Goal: Information Seeking & Learning: Learn about a topic

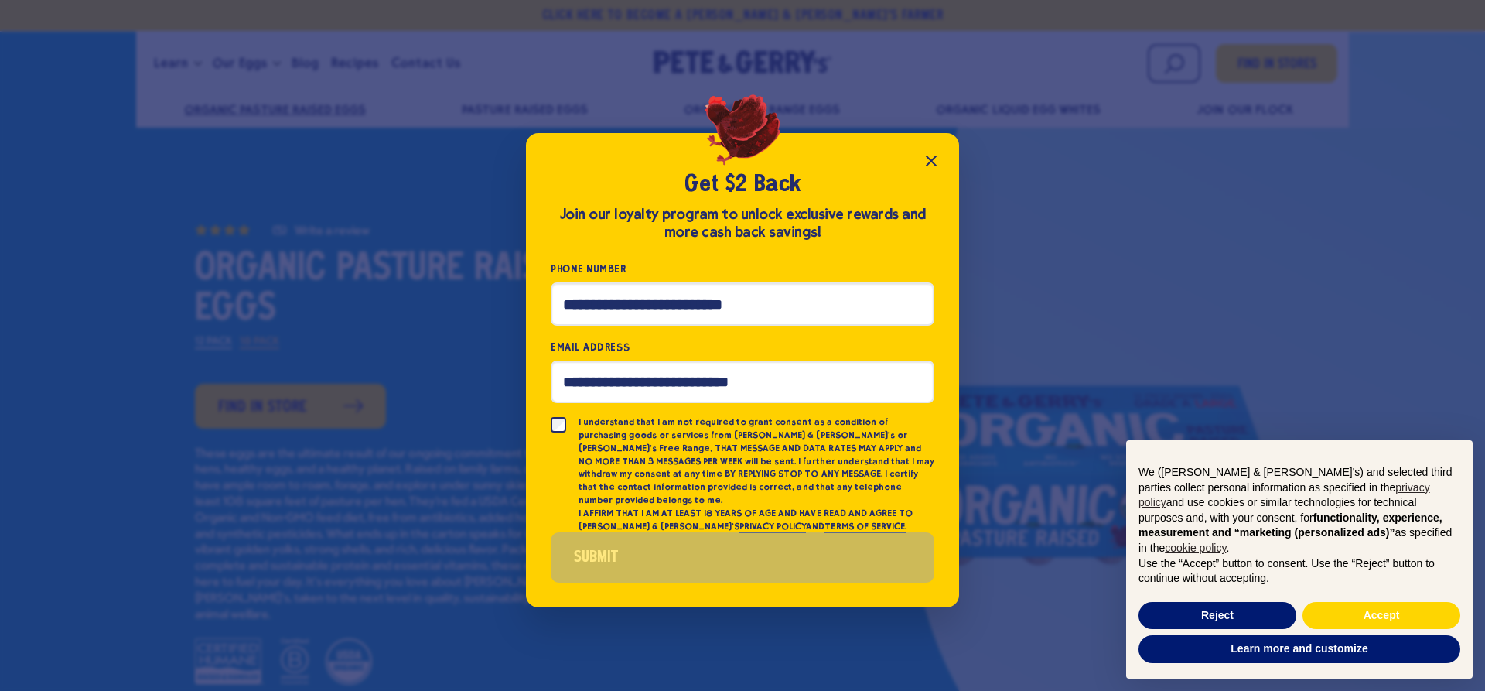
click at [926, 176] on button "Close popup" at bounding box center [931, 160] width 31 height 31
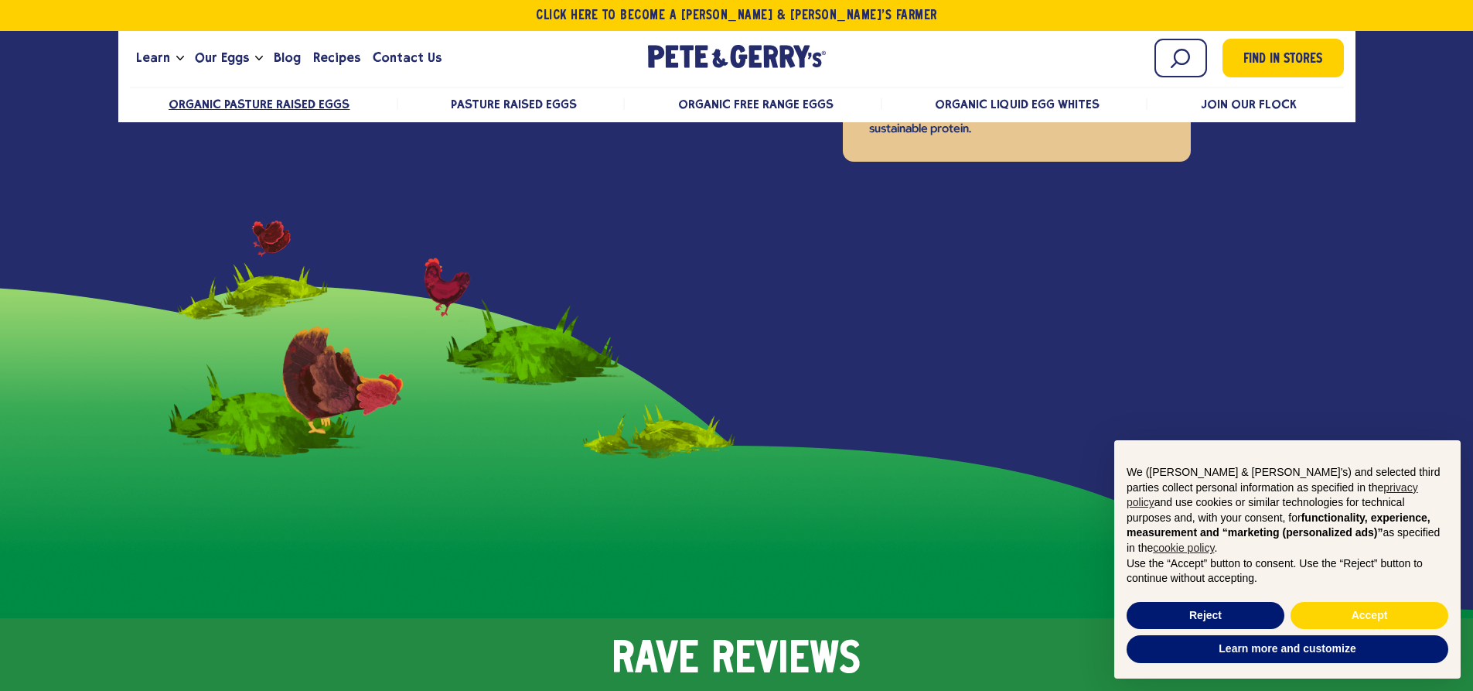
scroll to position [2552, 0]
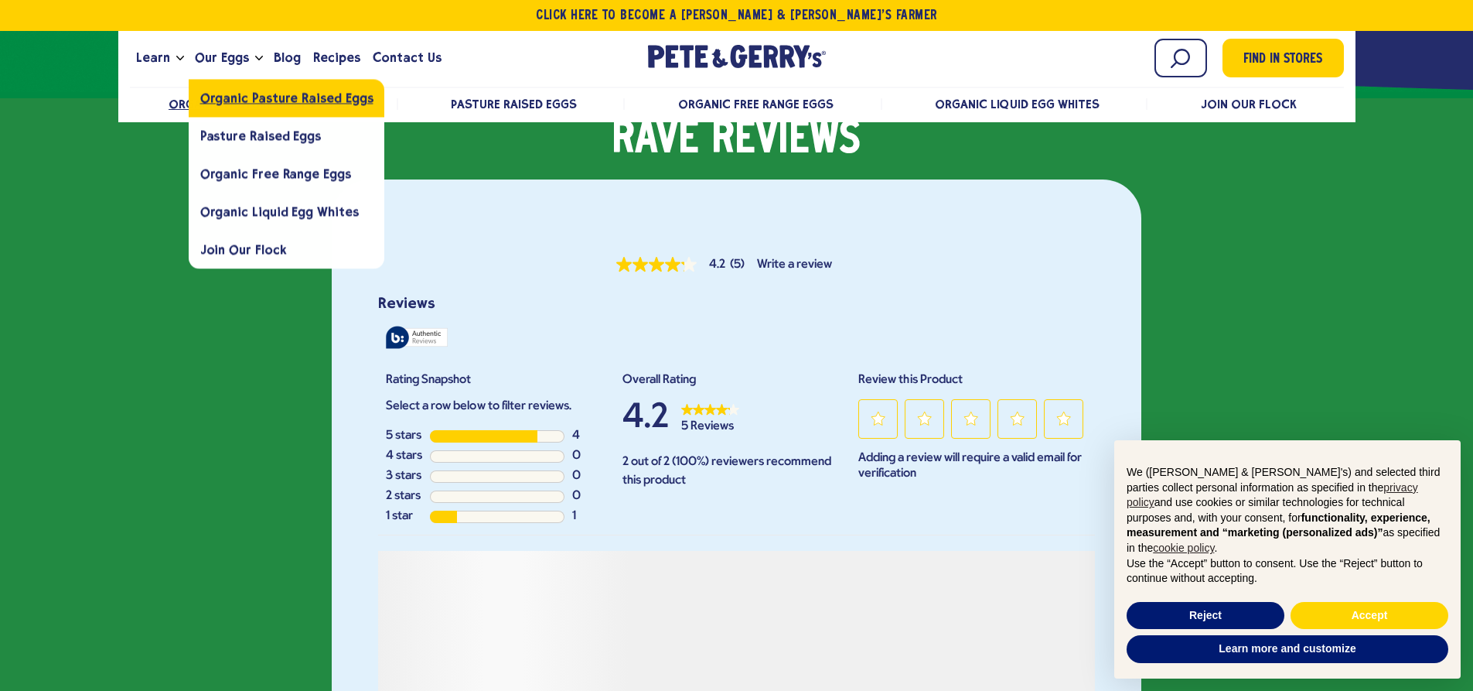
click at [240, 95] on span "Organic Pasture Raised Eggs" at bounding box center [286, 97] width 173 height 15
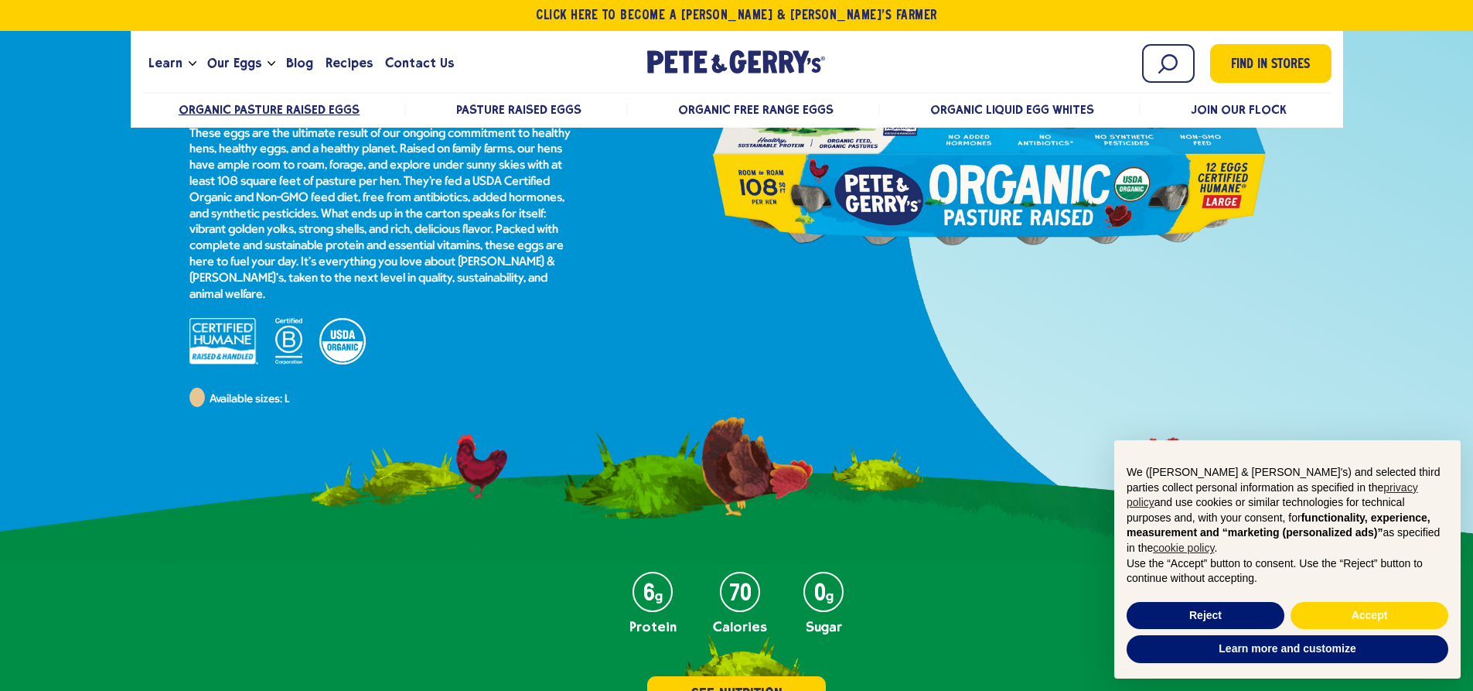
scroll to position [77, 0]
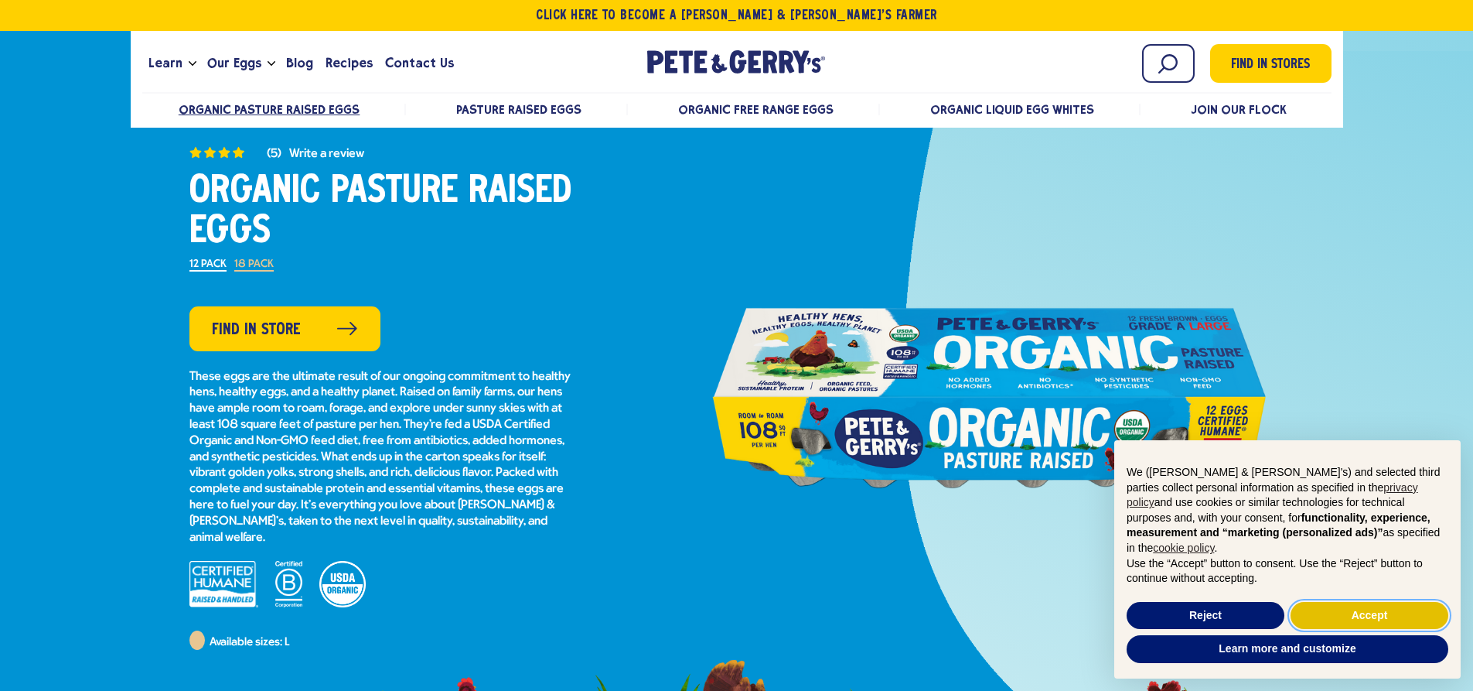
drag, startPoint x: 1387, startPoint y: 604, endPoint x: 1360, endPoint y: 613, distance: 28.6
click at [1381, 608] on button "Accept" at bounding box center [1370, 616] width 158 height 28
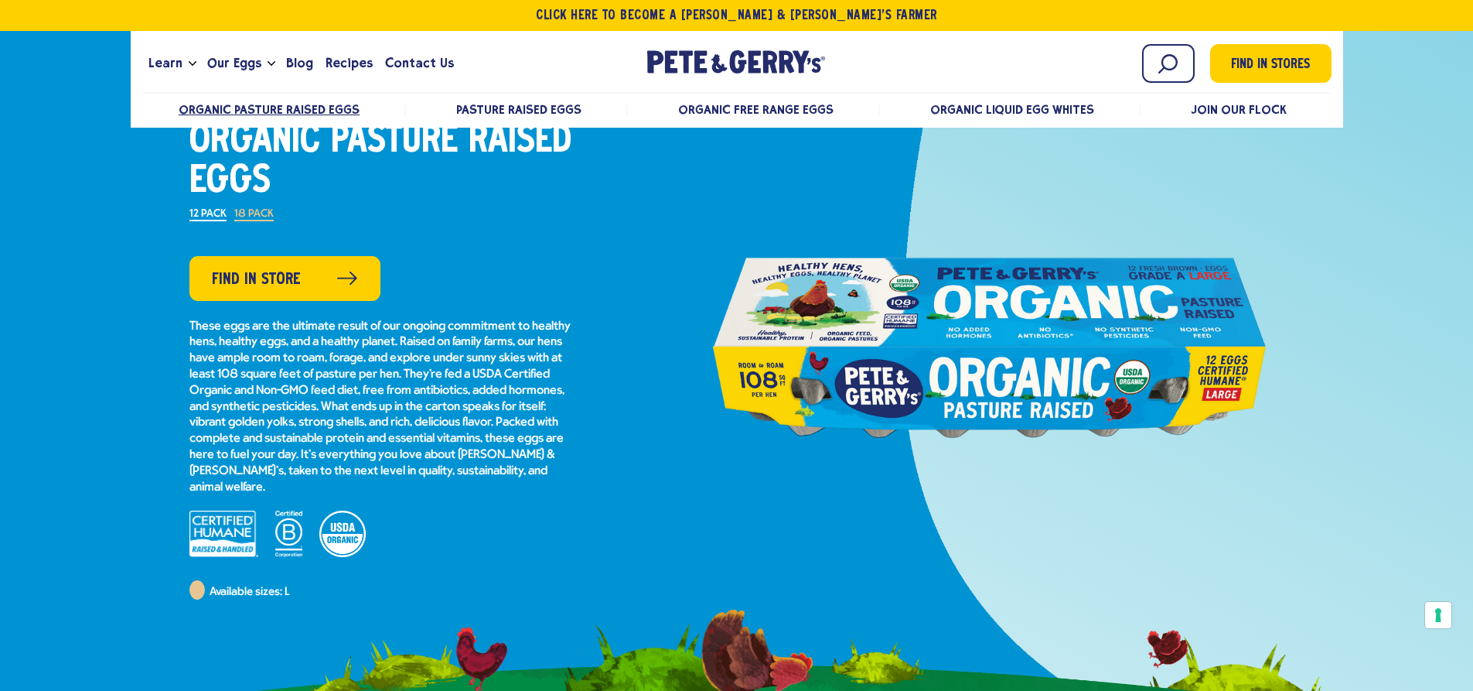
scroll to position [0, 0]
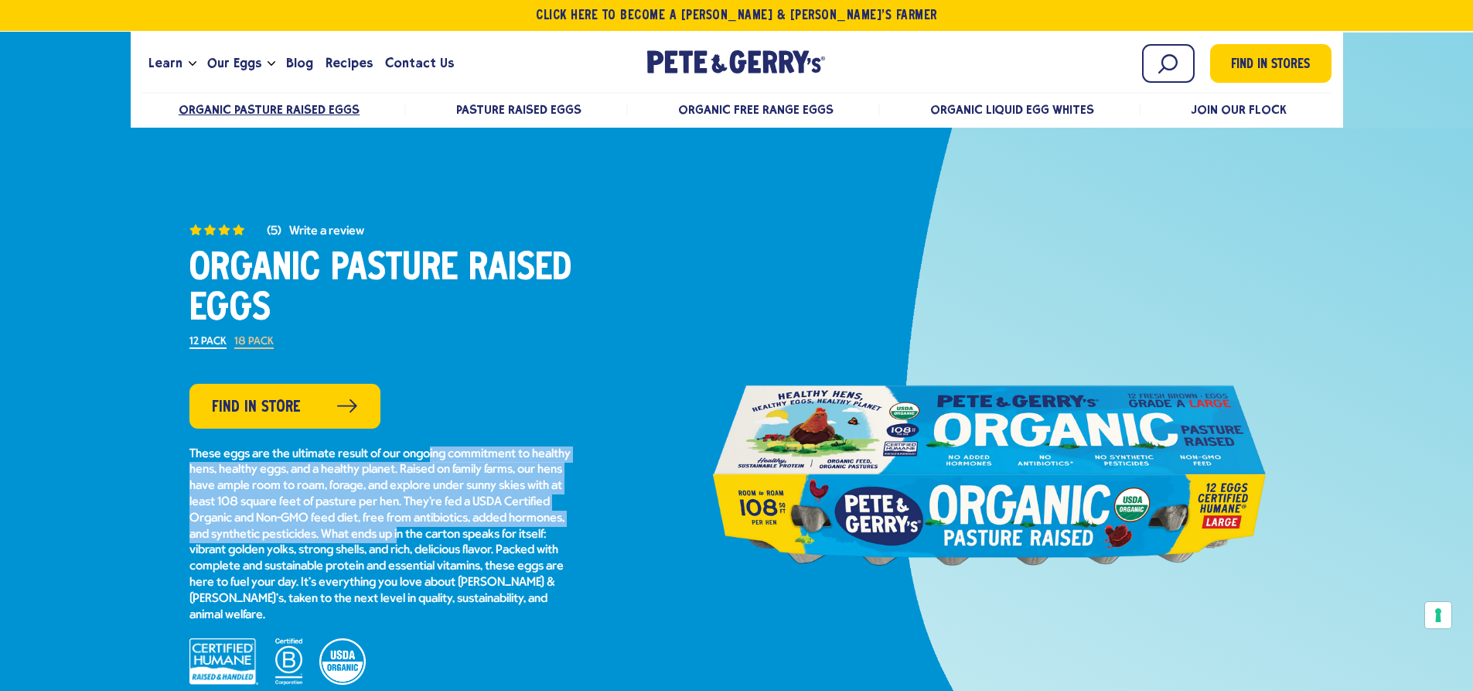
drag, startPoint x: 431, startPoint y: 460, endPoint x: 463, endPoint y: 531, distance: 77.9
click at [463, 534] on p "These eggs are the ultimate result of our ongoing commitment to healthy hens, h…" at bounding box center [382, 534] width 387 height 177
click at [463, 531] on p "These eggs are the ultimate result of our ongoing commitment to healthy hens, h…" at bounding box center [382, 534] width 387 height 177
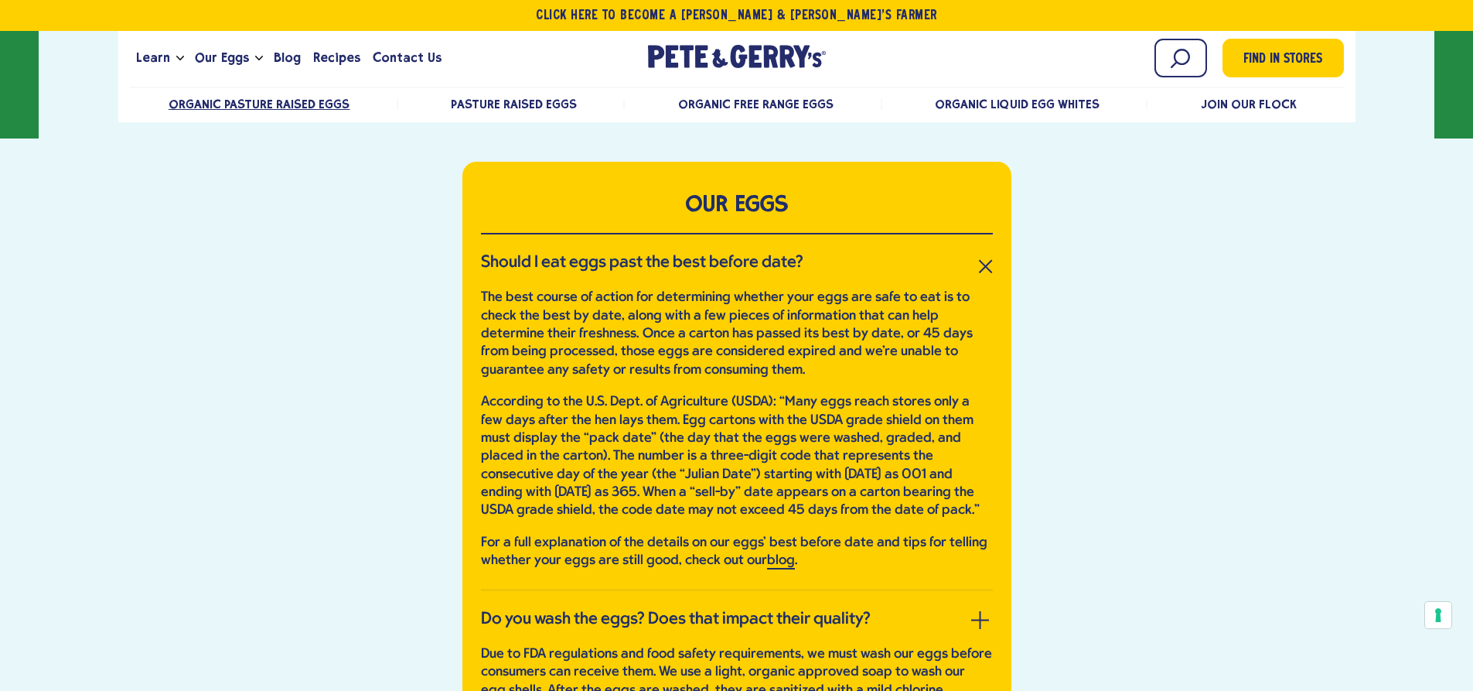
scroll to position [3403, 0]
